Goal: Task Accomplishment & Management: Use online tool/utility

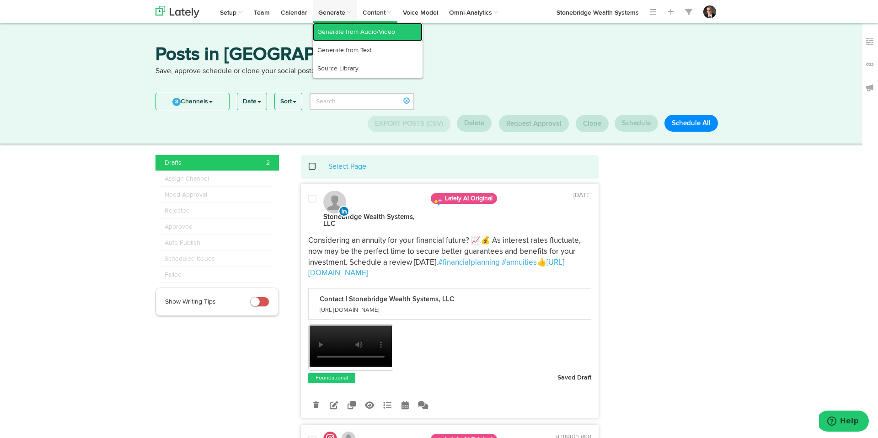
click at [337, 33] on link "Generate from Audio/Video" at bounding box center [368, 32] width 110 height 18
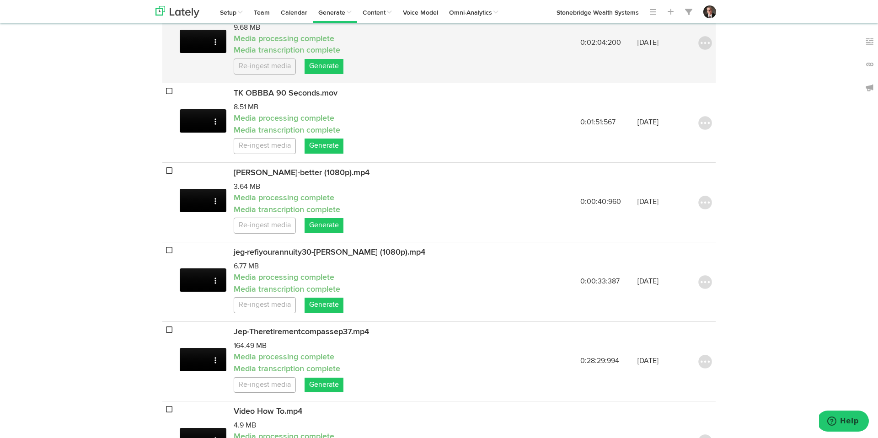
scroll to position [296, 0]
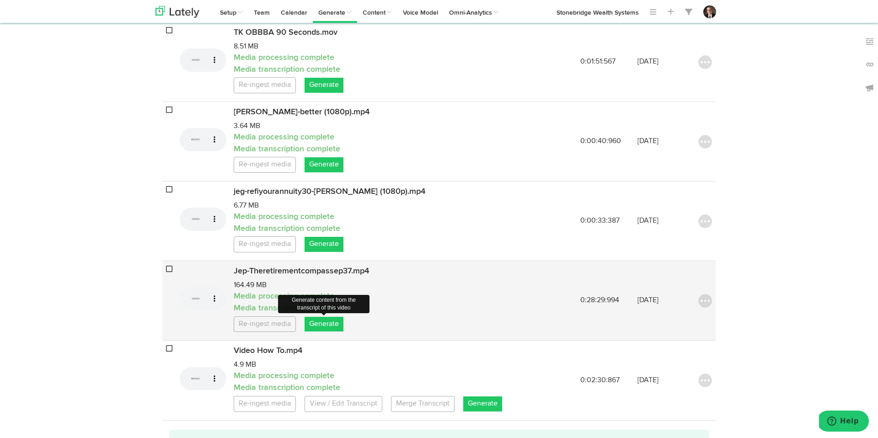
click at [329, 326] on link "Generate" at bounding box center [323, 324] width 39 height 15
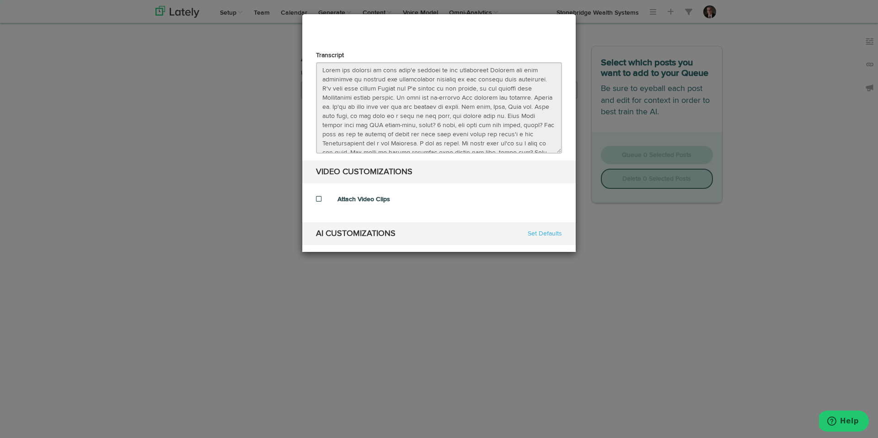
select select "natural"
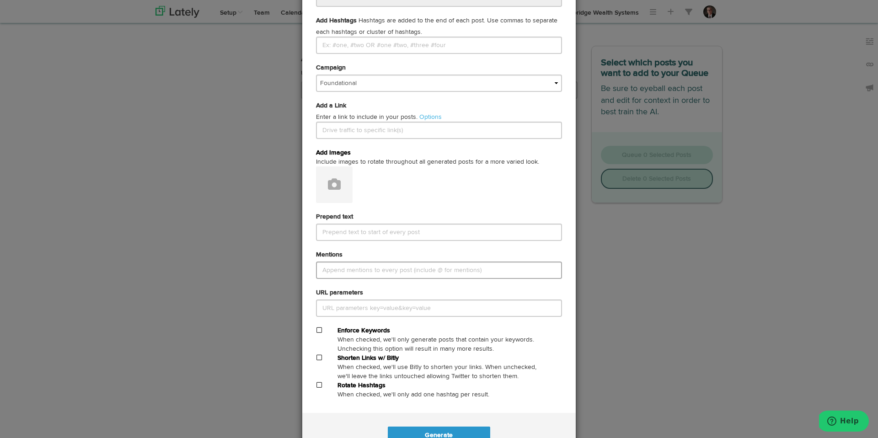
scroll to position [369, 0]
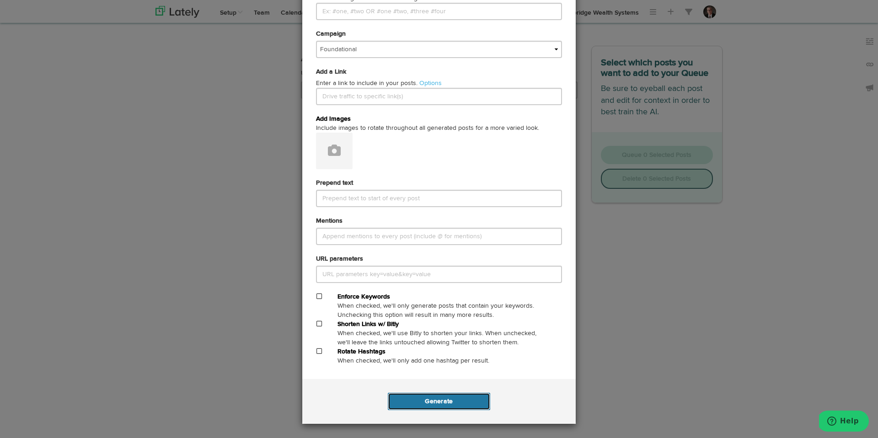
click at [450, 401] on button "Generate" at bounding box center [439, 401] width 102 height 17
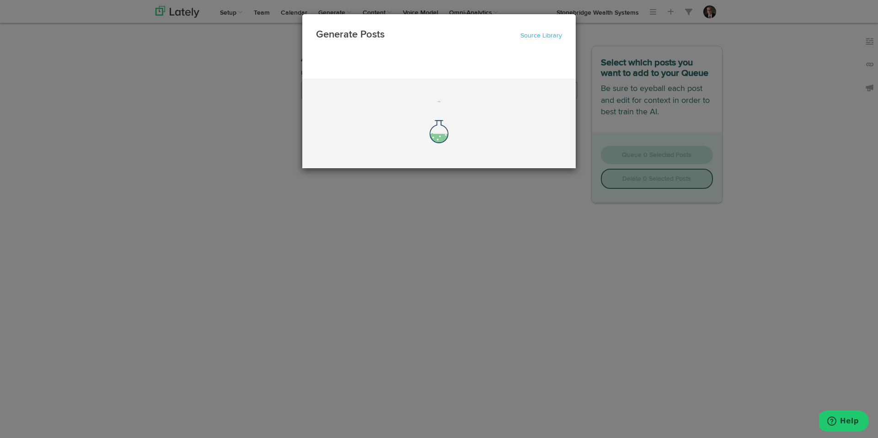
scroll to position [0, 0]
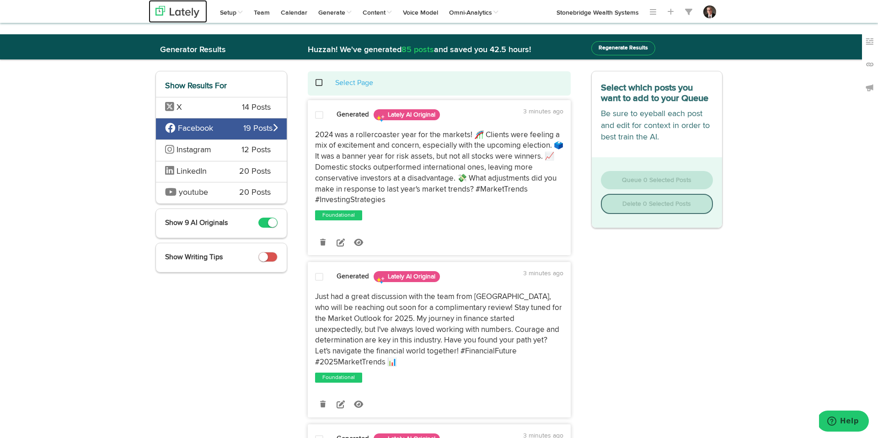
click at [189, 13] on img at bounding box center [177, 12] width 44 height 12
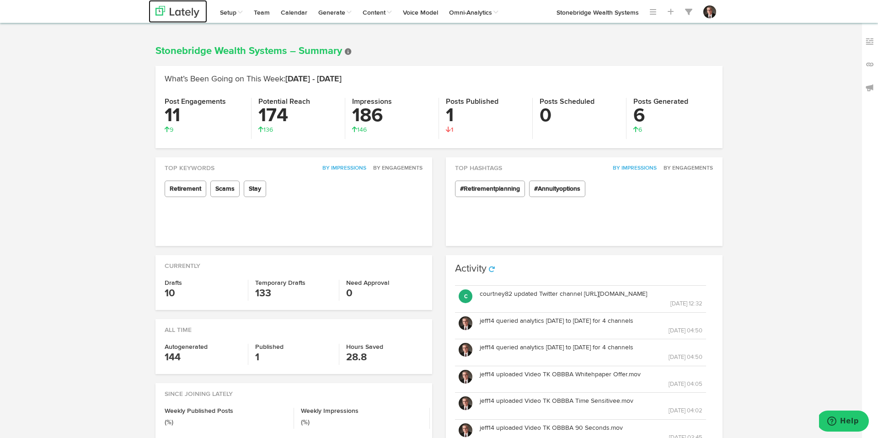
click at [192, 13] on img at bounding box center [177, 12] width 44 height 12
click at [297, 18] on link "Calendar" at bounding box center [293, 11] width 37 height 23
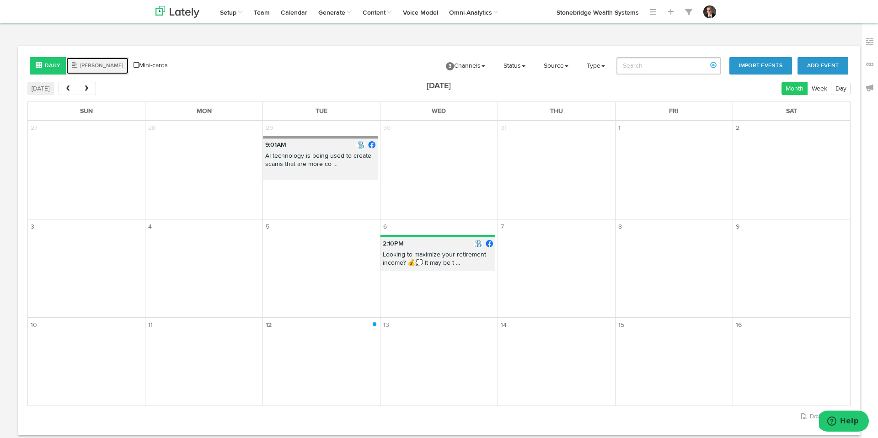
click at [84, 71] on button "[PERSON_NAME]" at bounding box center [97, 65] width 63 height 17
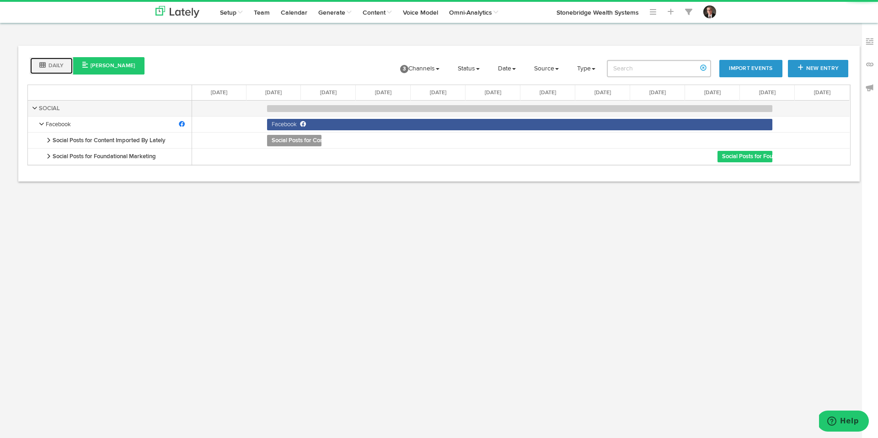
click at [36, 66] on button "Daily" at bounding box center [51, 65] width 43 height 17
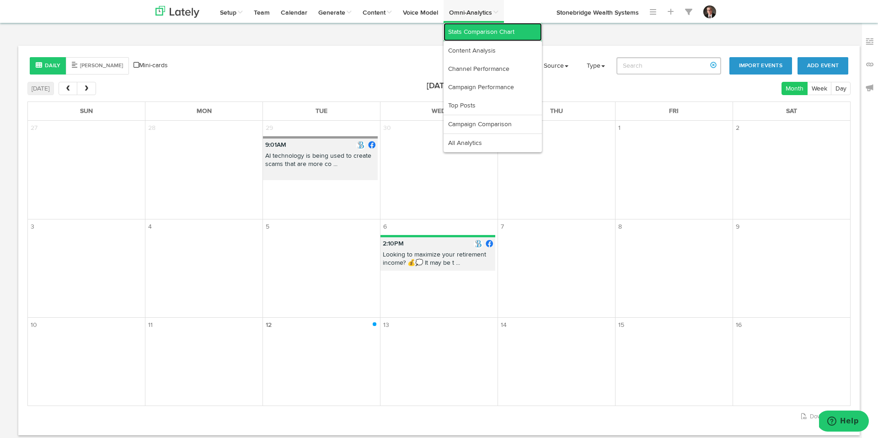
click at [489, 33] on link "Stats Comparison Chart" at bounding box center [492, 32] width 98 height 18
